Goal: Task Accomplishment & Management: Manage account settings

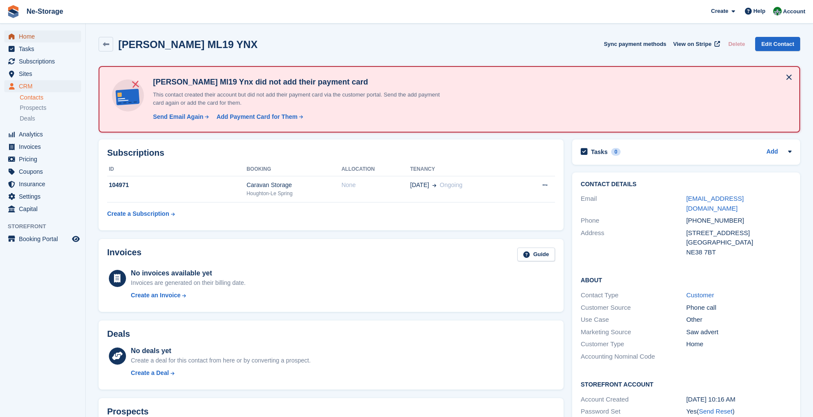
click at [19, 38] on span "Home" at bounding box center [44, 36] width 51 height 12
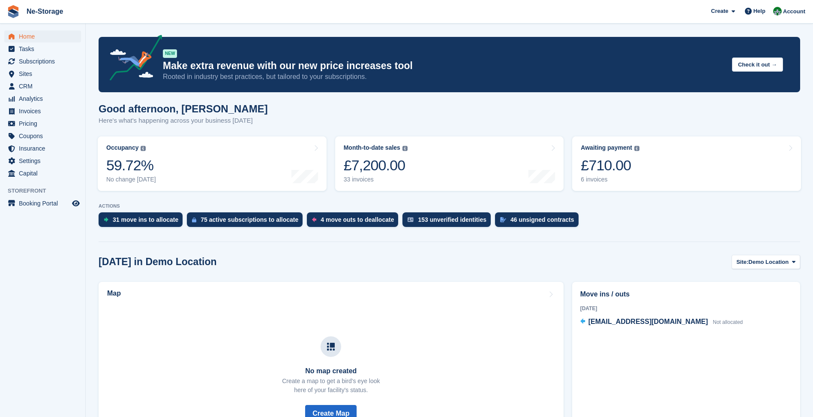
click at [634, 168] on div "£710.00" at bounding box center [610, 165] width 59 height 18
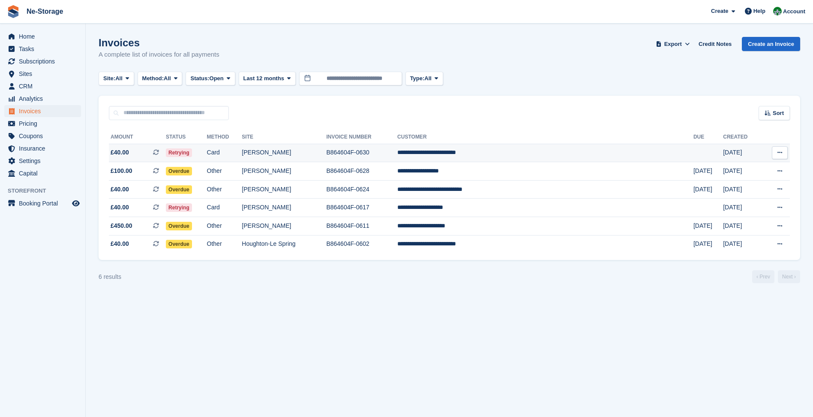
click at [565, 158] on td "**********" at bounding box center [545, 153] width 296 height 18
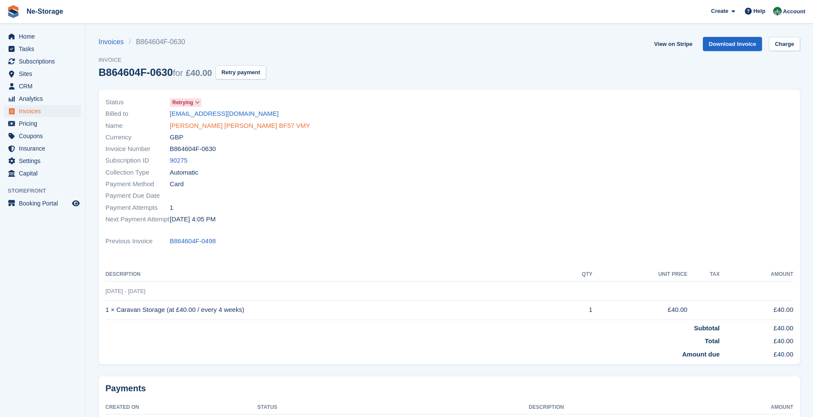
click at [241, 123] on link "Claire louise carr BF57 VMY" at bounding box center [240, 126] width 141 height 10
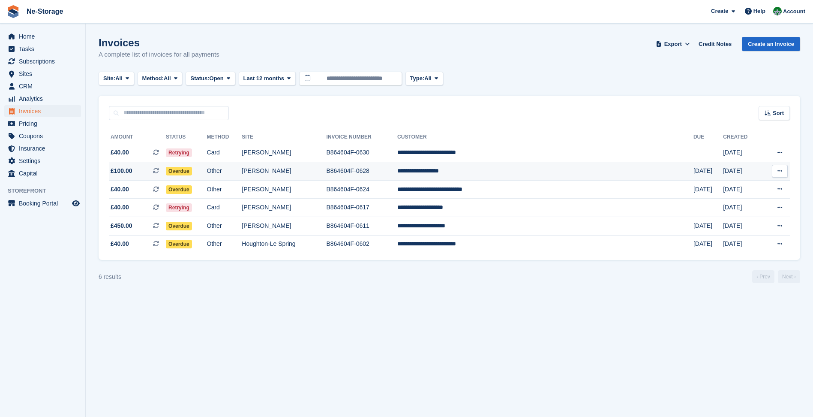
click at [242, 164] on td "Other" at bounding box center [224, 171] width 35 height 18
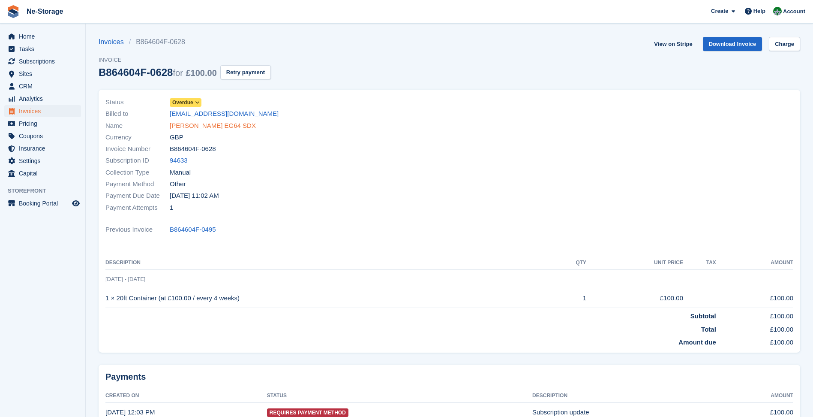
click at [183, 127] on link "[PERSON_NAME] EG64 SDX" at bounding box center [213, 126] width 86 height 10
click at [774, 43] on link "Charge" at bounding box center [784, 44] width 31 height 14
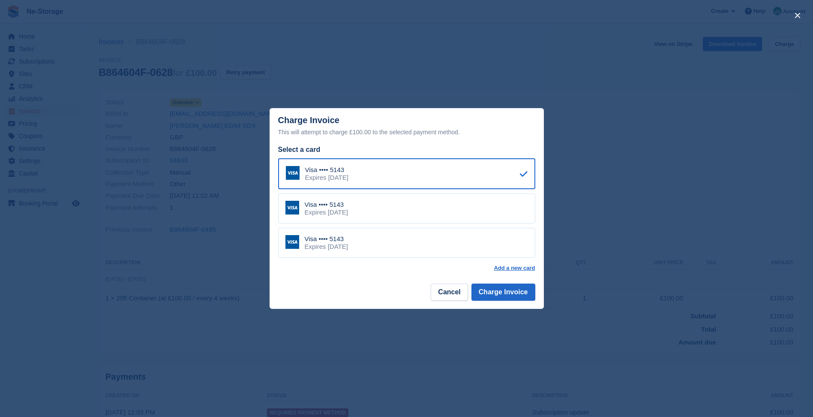
click at [491, 235] on div "Visa •••• 5143 Expires [DATE]" at bounding box center [406, 243] width 257 height 30
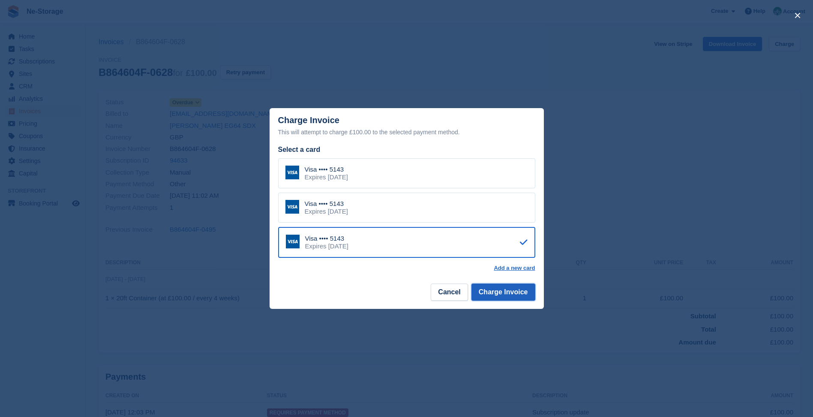
click at [514, 293] on button "Charge Invoice" at bounding box center [503, 291] width 64 height 17
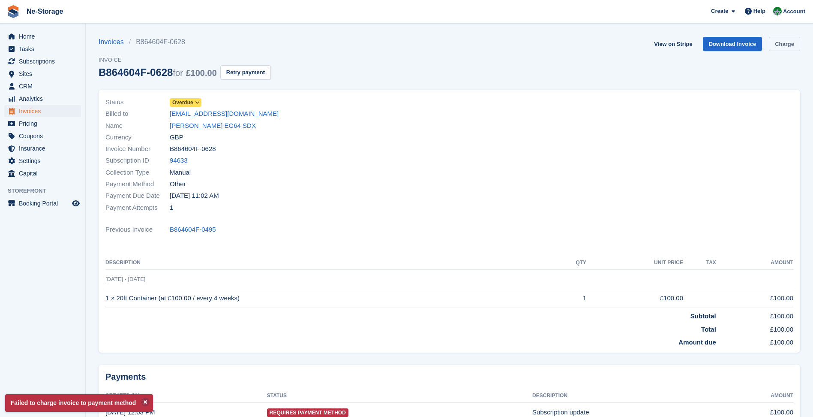
click at [792, 43] on link "Charge" at bounding box center [784, 44] width 31 height 14
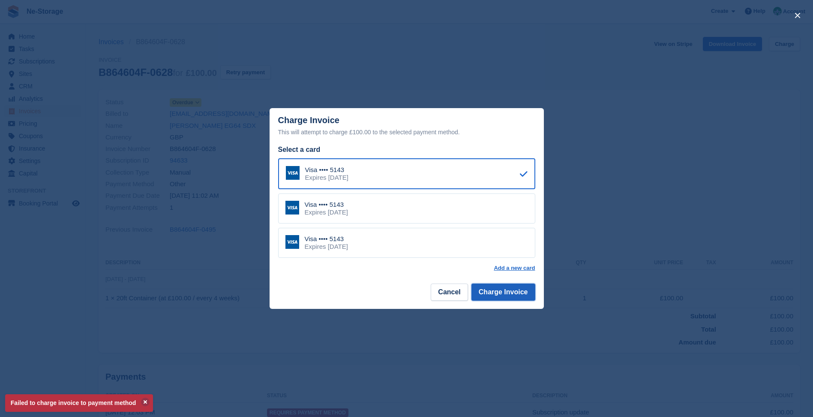
click at [497, 294] on button "Charge Invoice" at bounding box center [503, 291] width 64 height 17
